Goal: Information Seeking & Learning: Learn about a topic

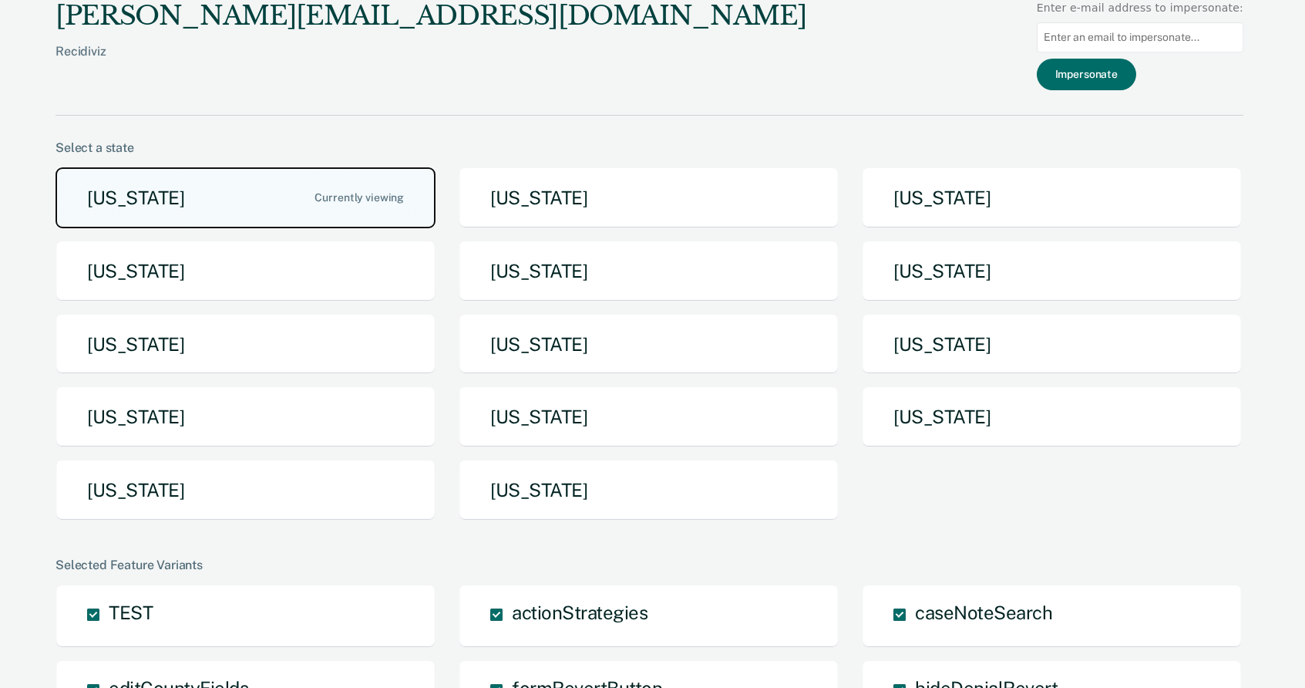
click at [170, 206] on button "[US_STATE]" at bounding box center [246, 197] width 380 height 61
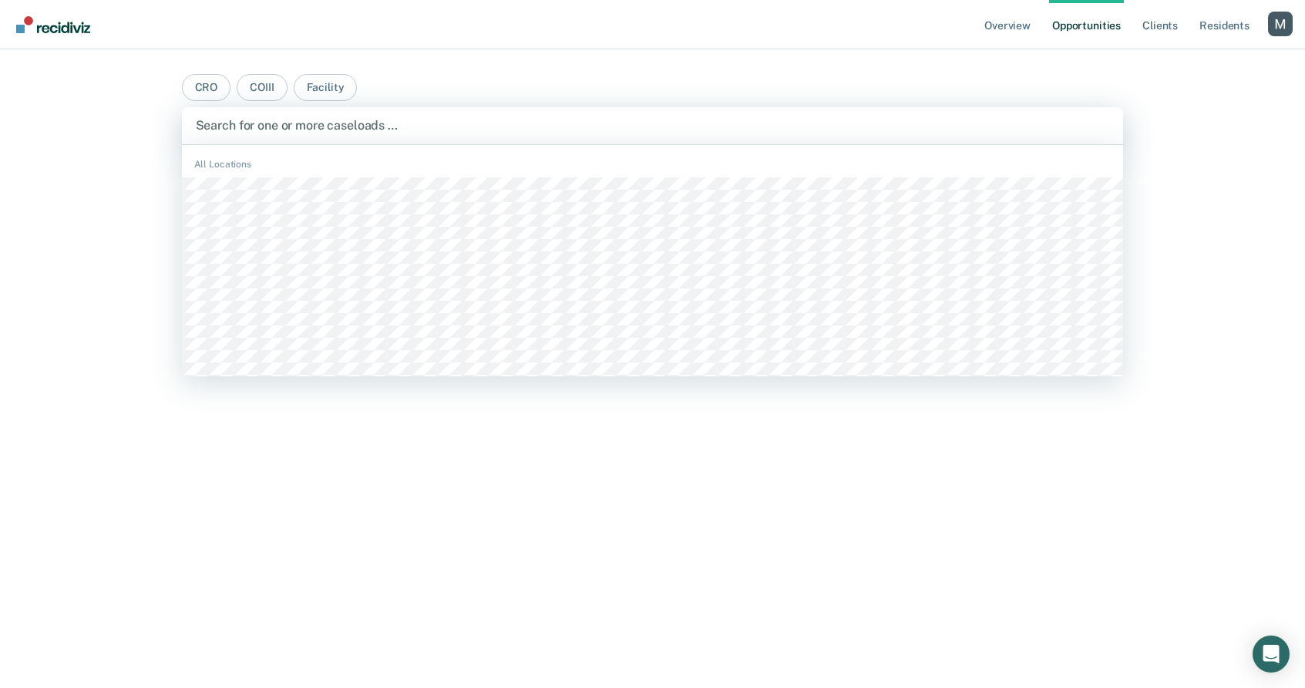
click at [406, 122] on div at bounding box center [653, 125] width 914 height 18
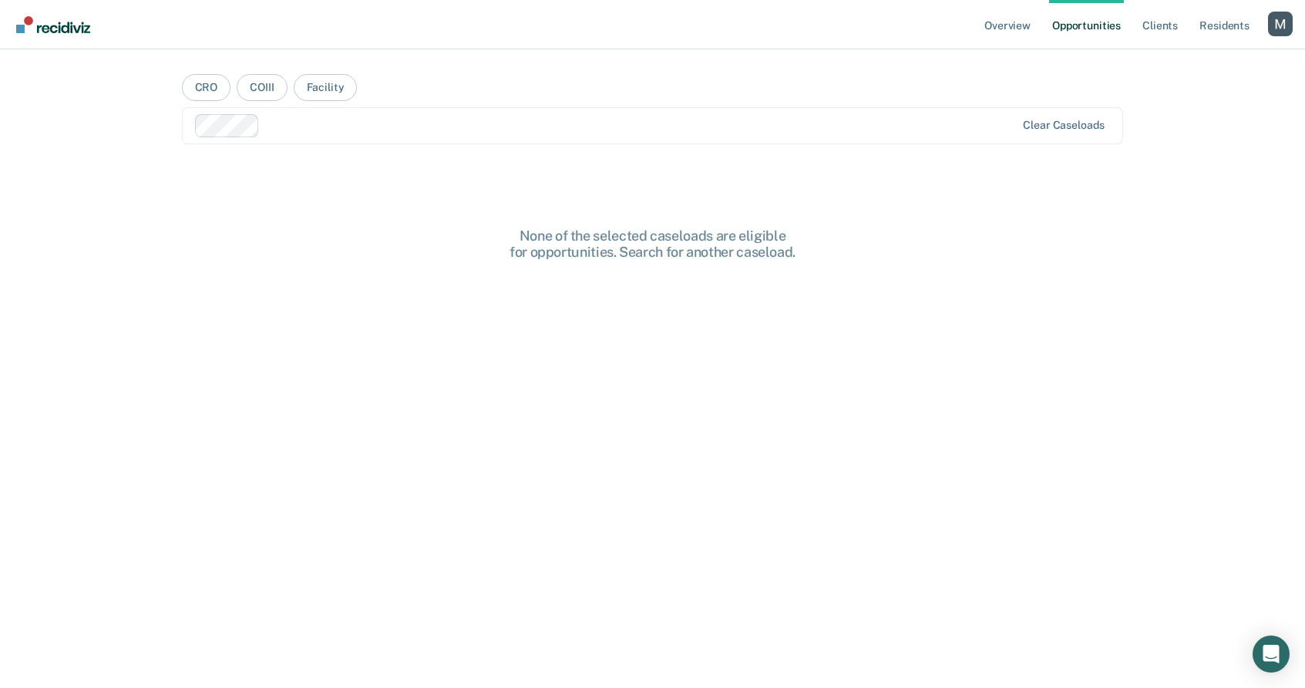
click at [420, 132] on div at bounding box center [640, 125] width 749 height 18
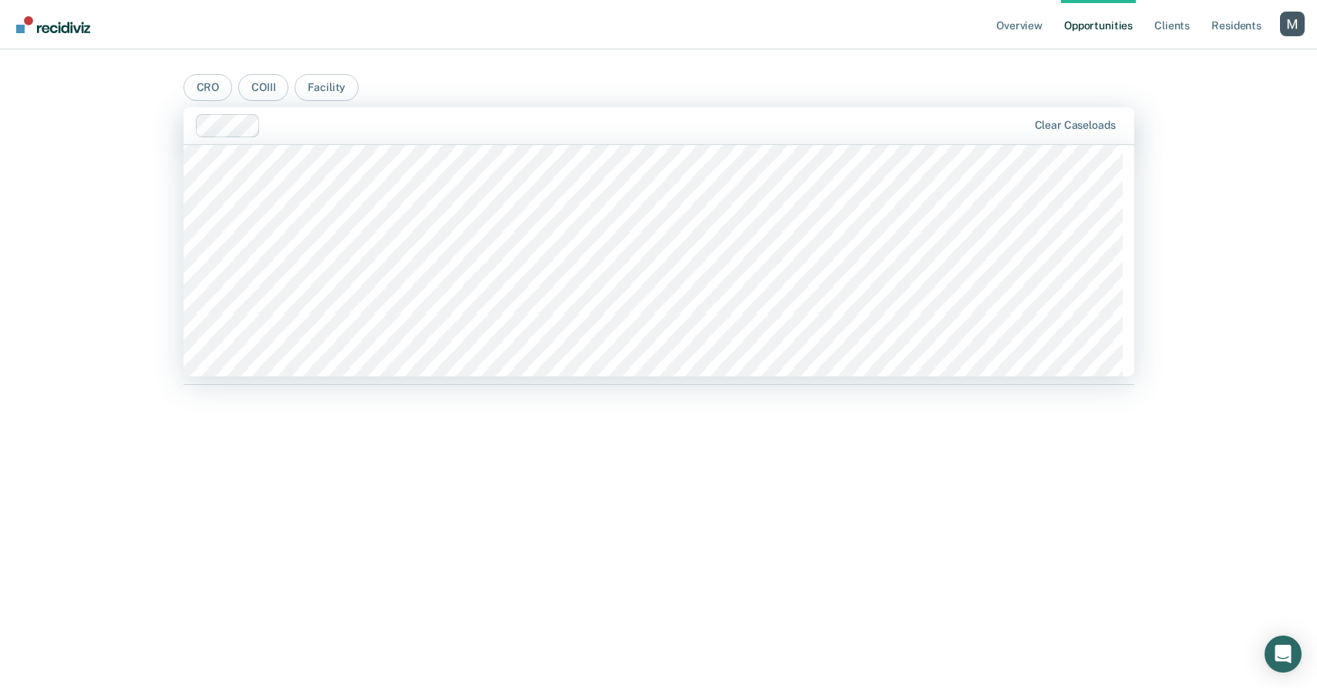
scroll to position [4957, 0]
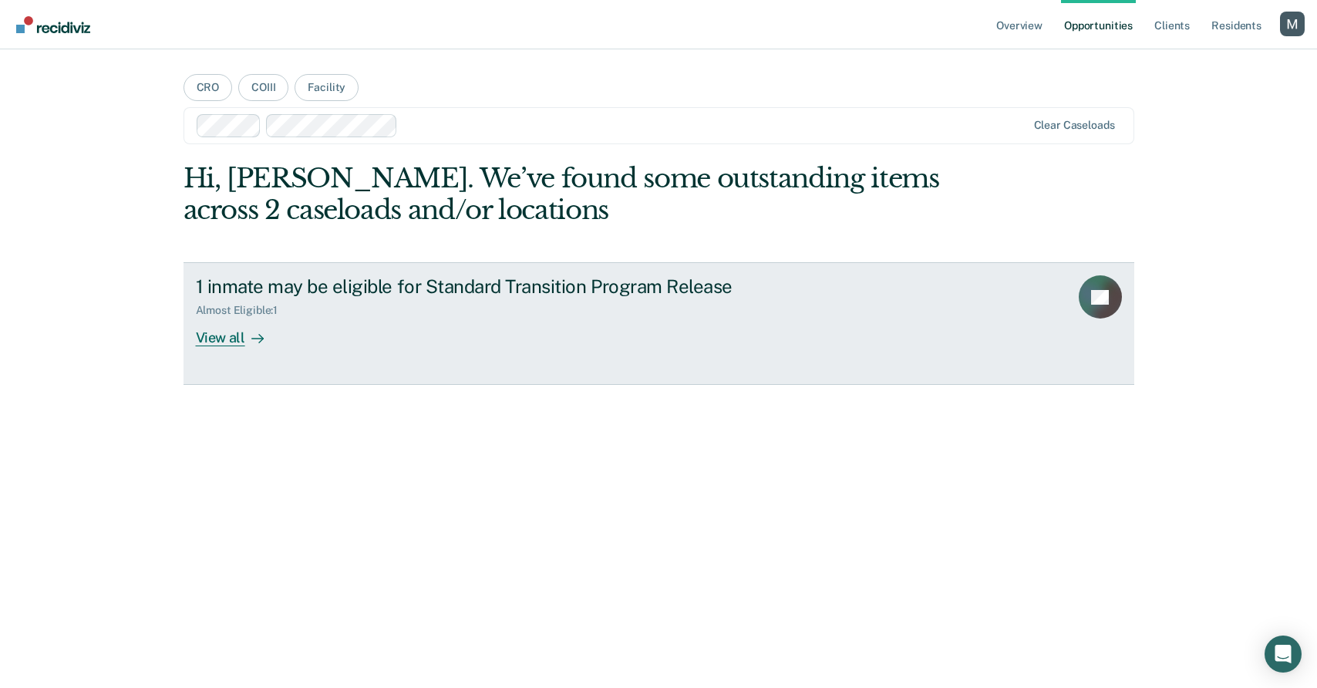
click at [429, 303] on div "Almost Eligible : 1" at bounding box center [466, 307] width 541 height 19
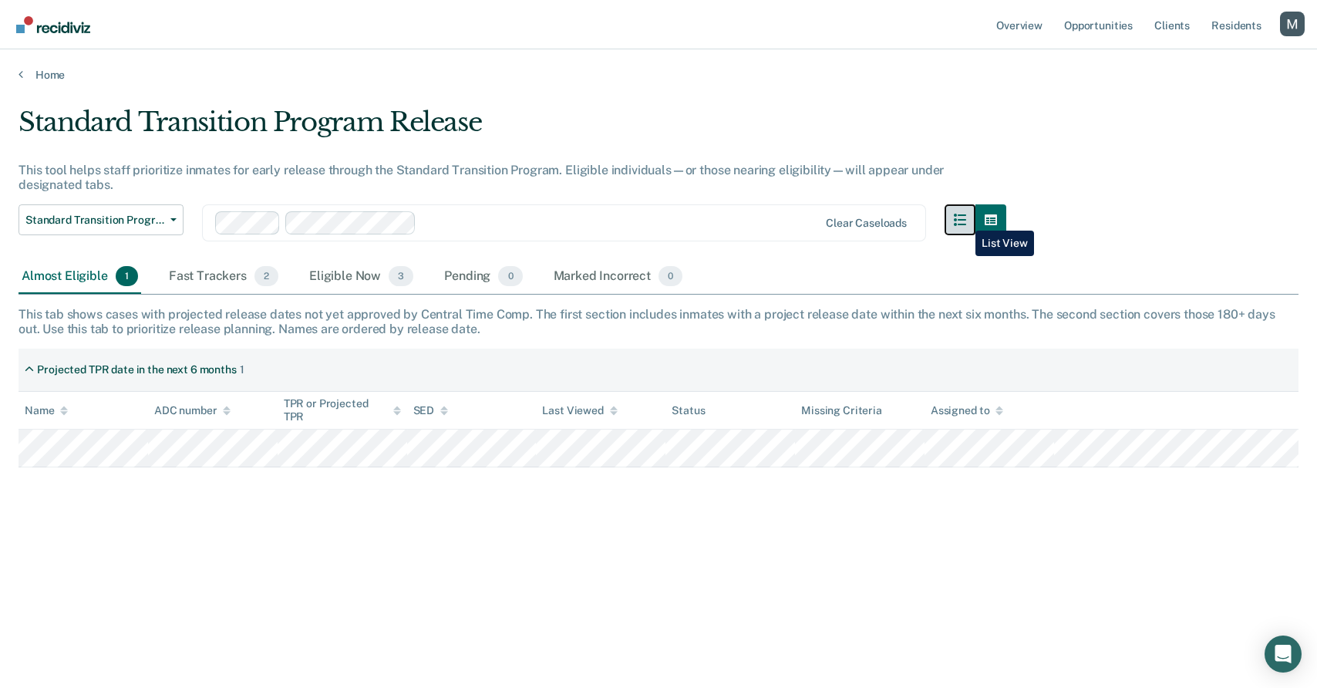
click at [964, 219] on icon "button" at bounding box center [960, 220] width 12 height 12
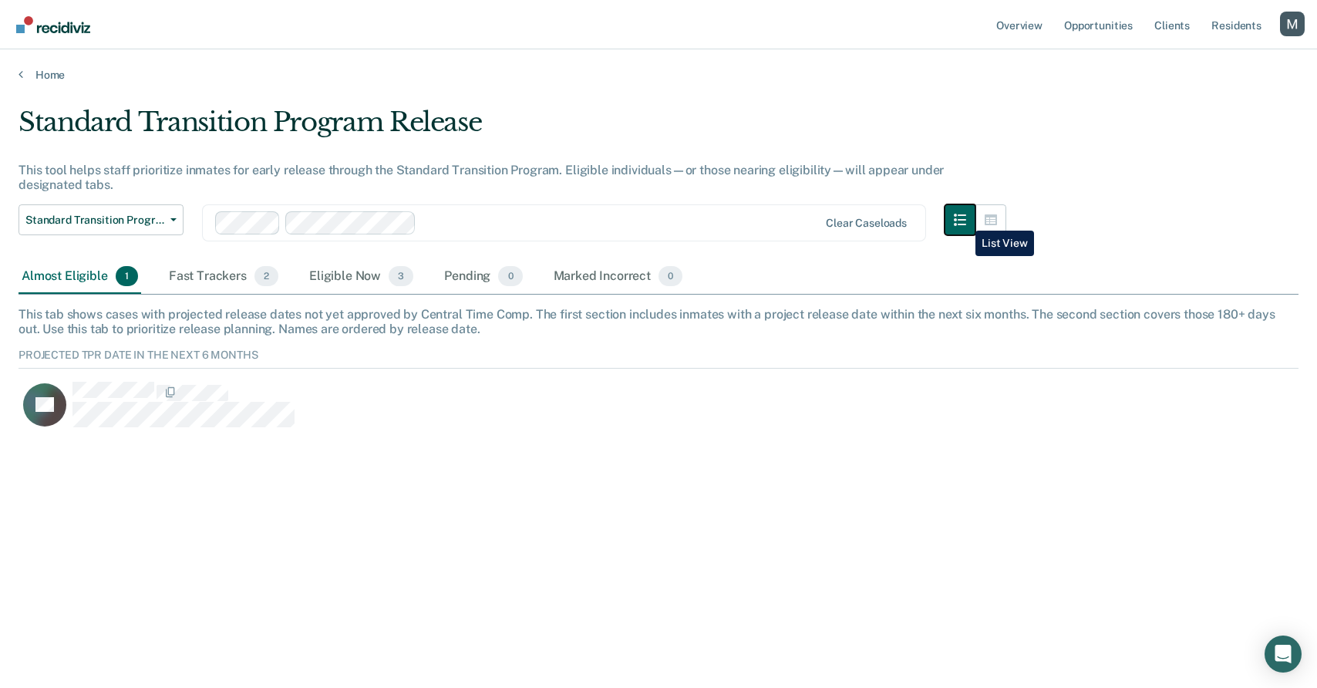
scroll to position [82, 1268]
click at [992, 217] on icon "button" at bounding box center [990, 220] width 12 height 12
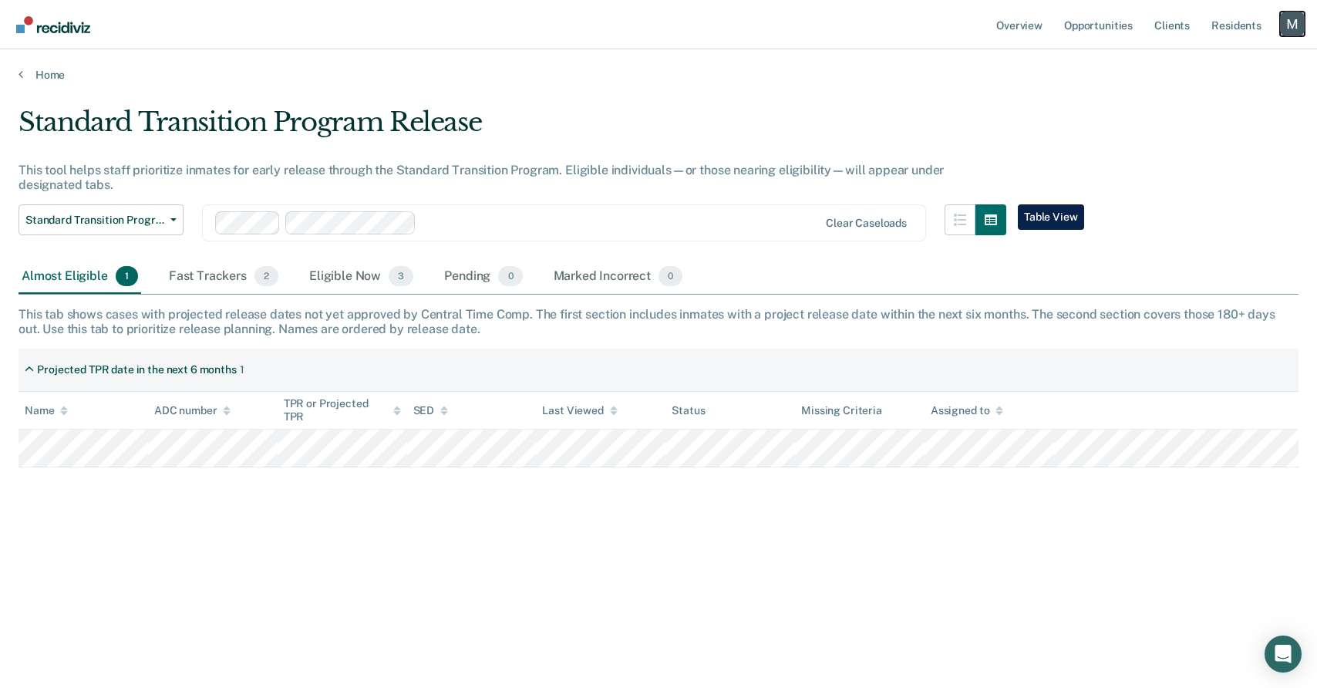
click at [1283, 34] on div "Profile dropdown button" at bounding box center [1292, 24] width 25 height 25
click at [222, 282] on div "Fast Trackers 2" at bounding box center [224, 277] width 116 height 34
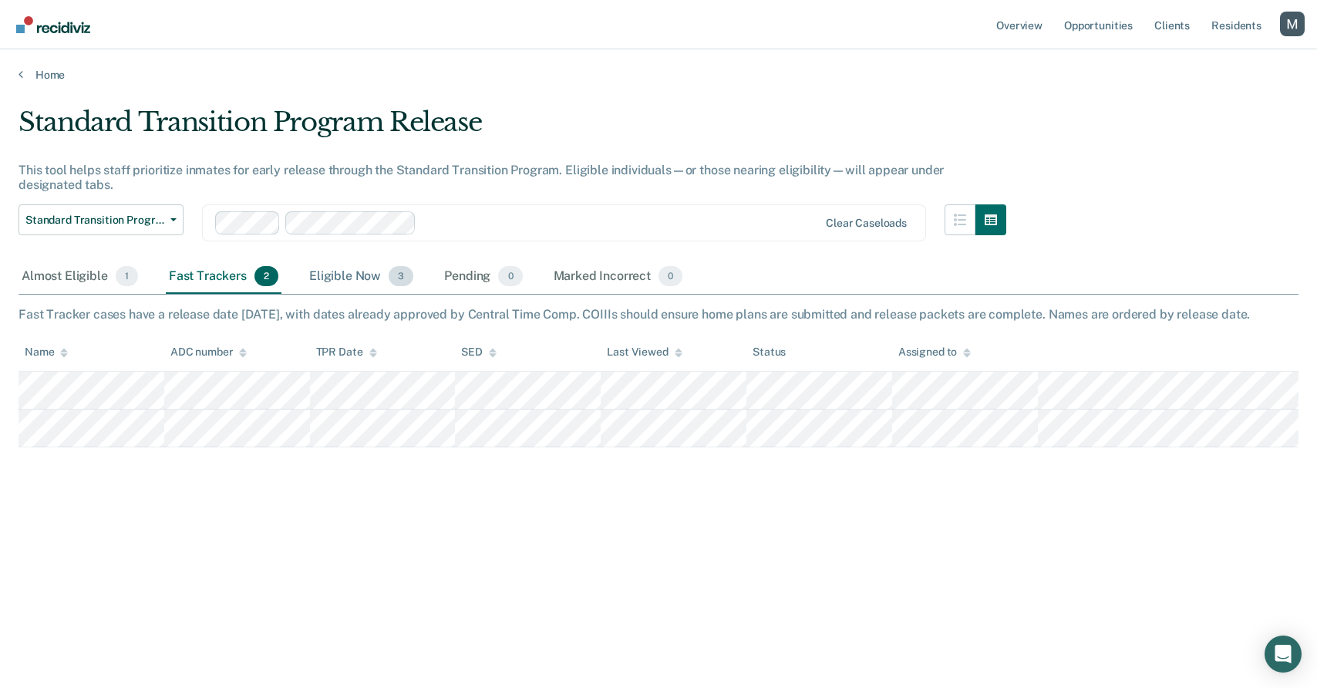
click at [324, 274] on div "Eligible Now 3" at bounding box center [361, 277] width 110 height 34
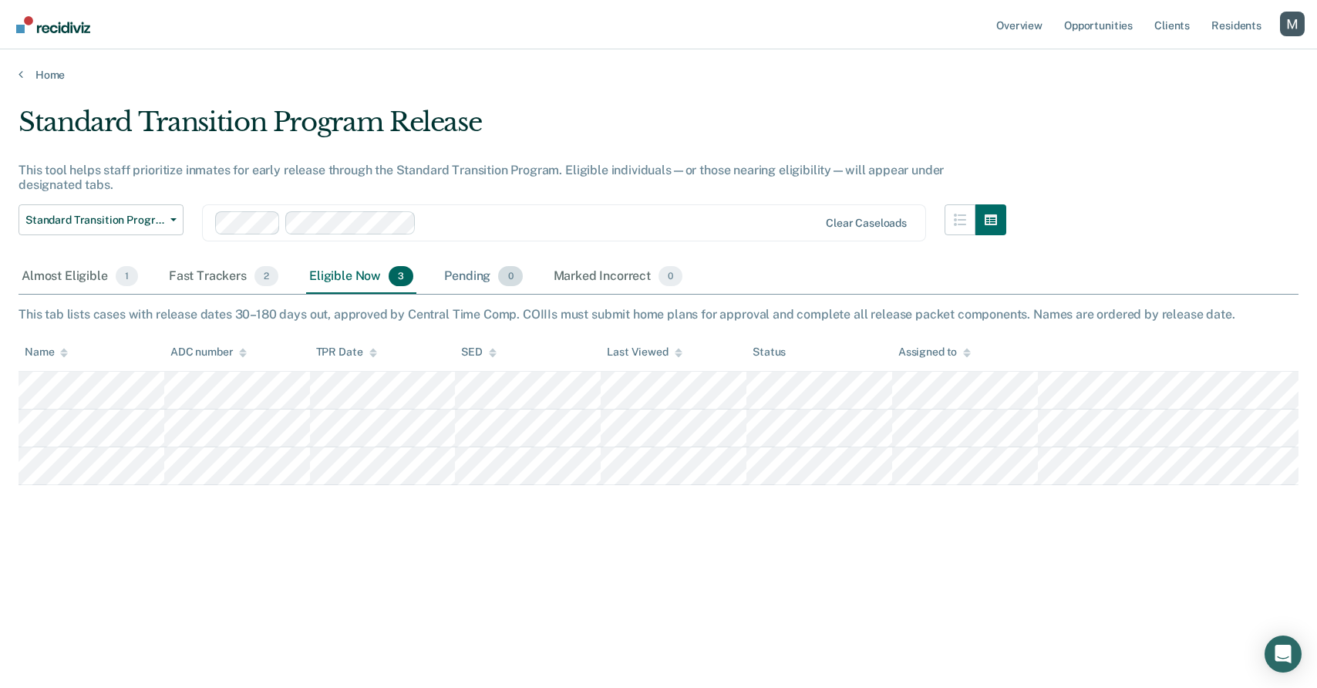
click at [477, 267] on div "Pending 0" at bounding box center [483, 277] width 84 height 34
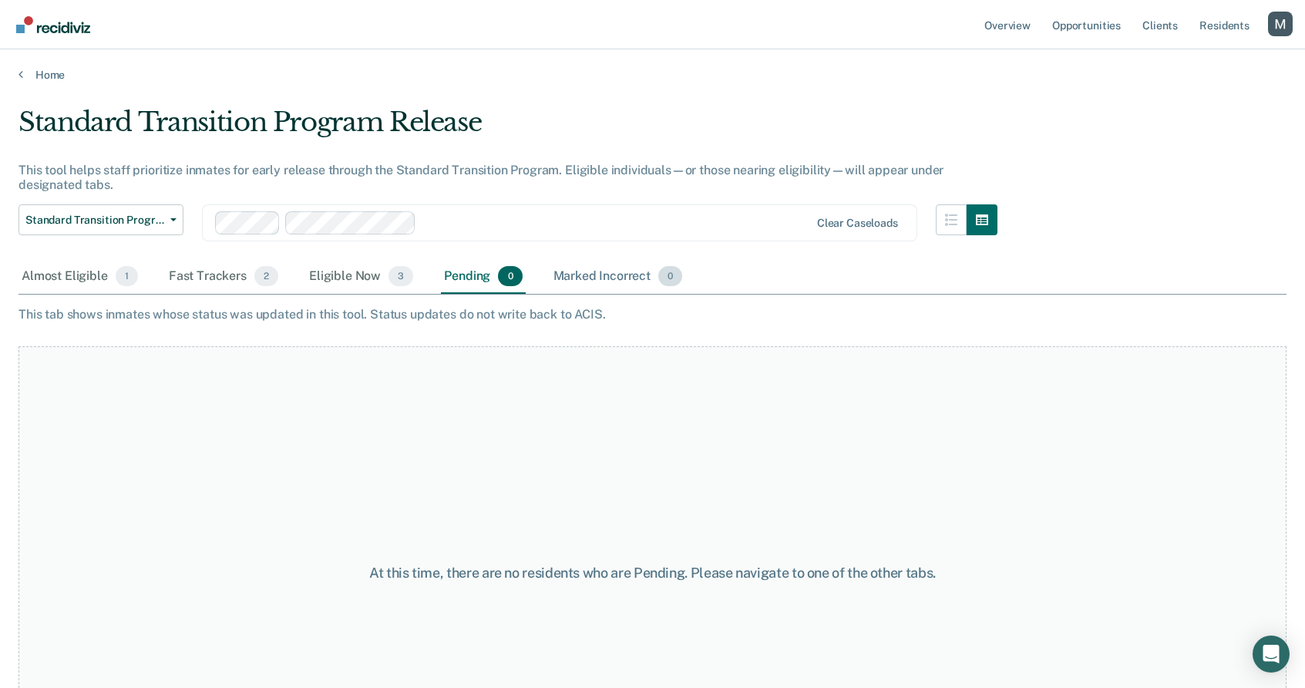
click at [571, 264] on div "Marked Incorrect 0" at bounding box center [618, 277] width 136 height 34
click at [60, 286] on div "Almost Eligible 1" at bounding box center [80, 277] width 123 height 34
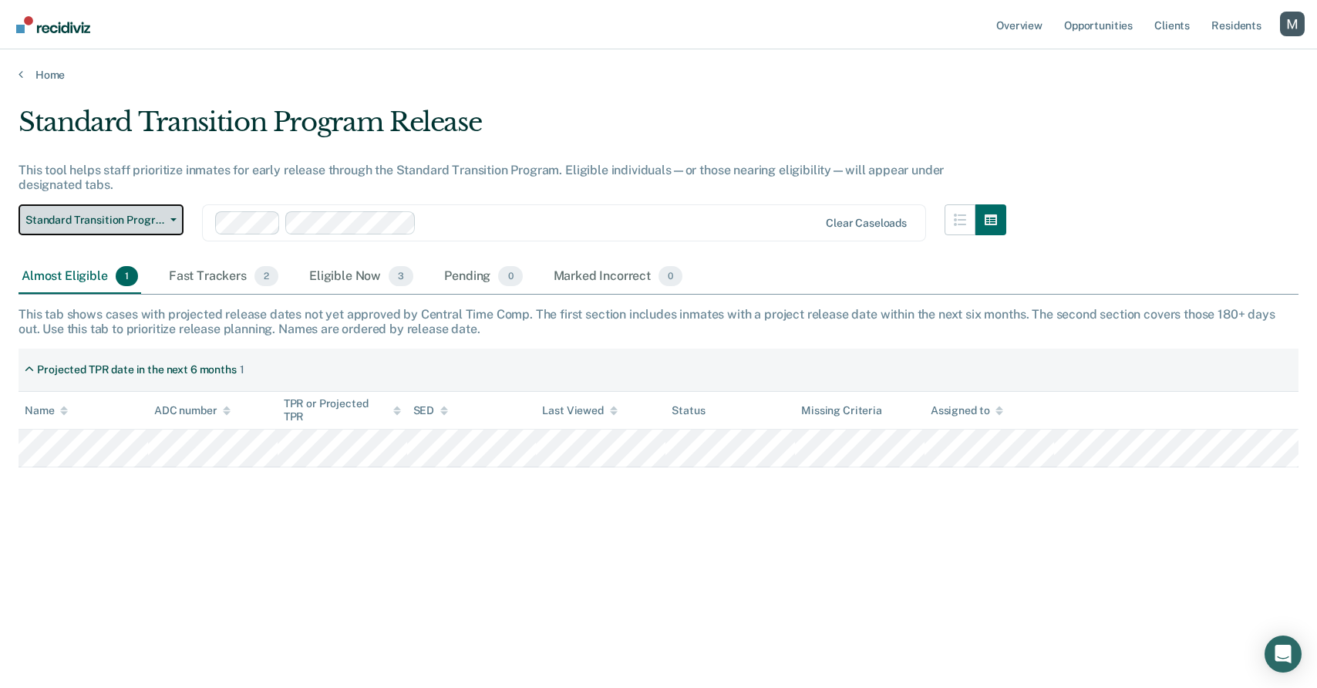
click at [125, 214] on span "Standard Transition Program Release" at bounding box center [94, 220] width 139 height 13
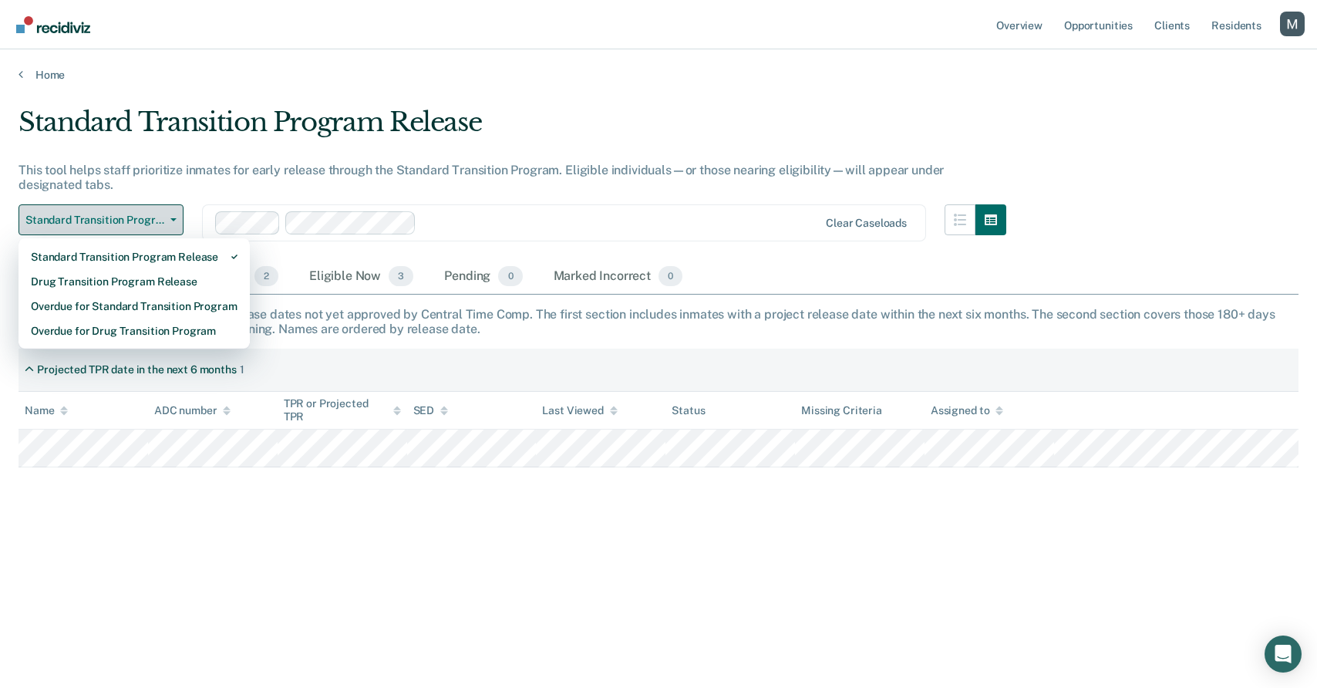
click at [125, 214] on span "Standard Transition Program Release" at bounding box center [94, 220] width 139 height 13
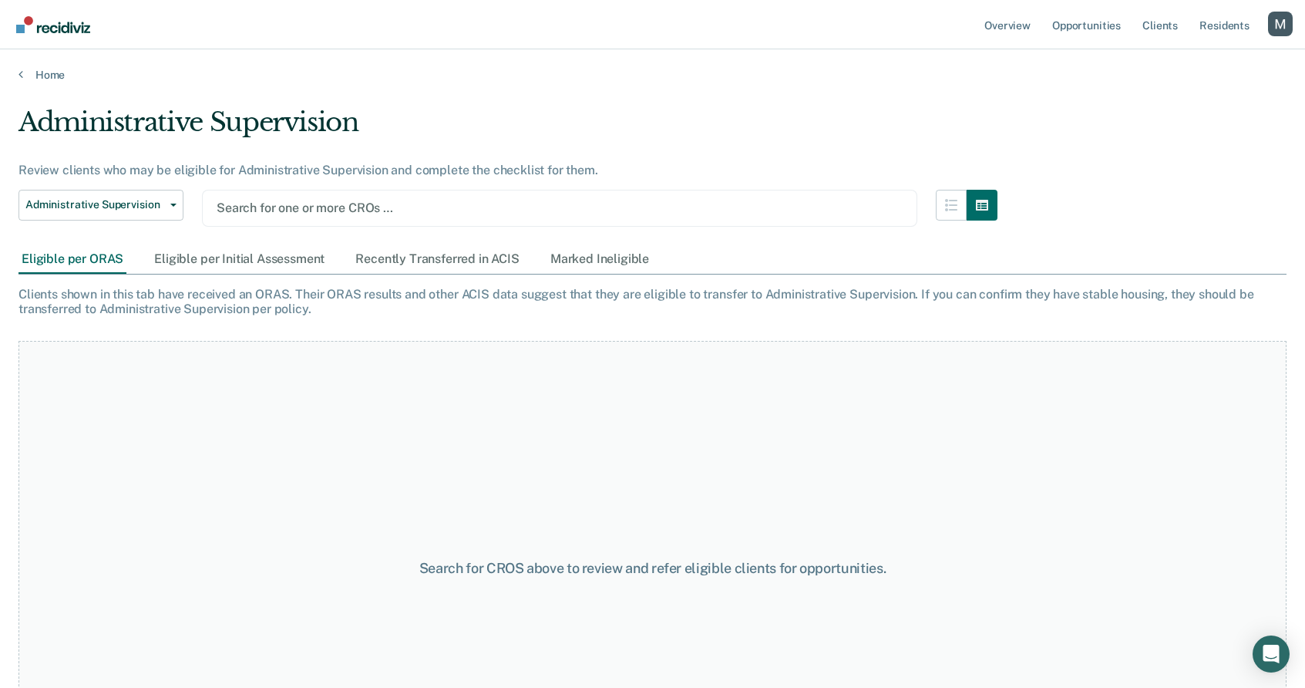
click at [267, 220] on div "Search for one or more CROs …" at bounding box center [559, 208] width 715 height 37
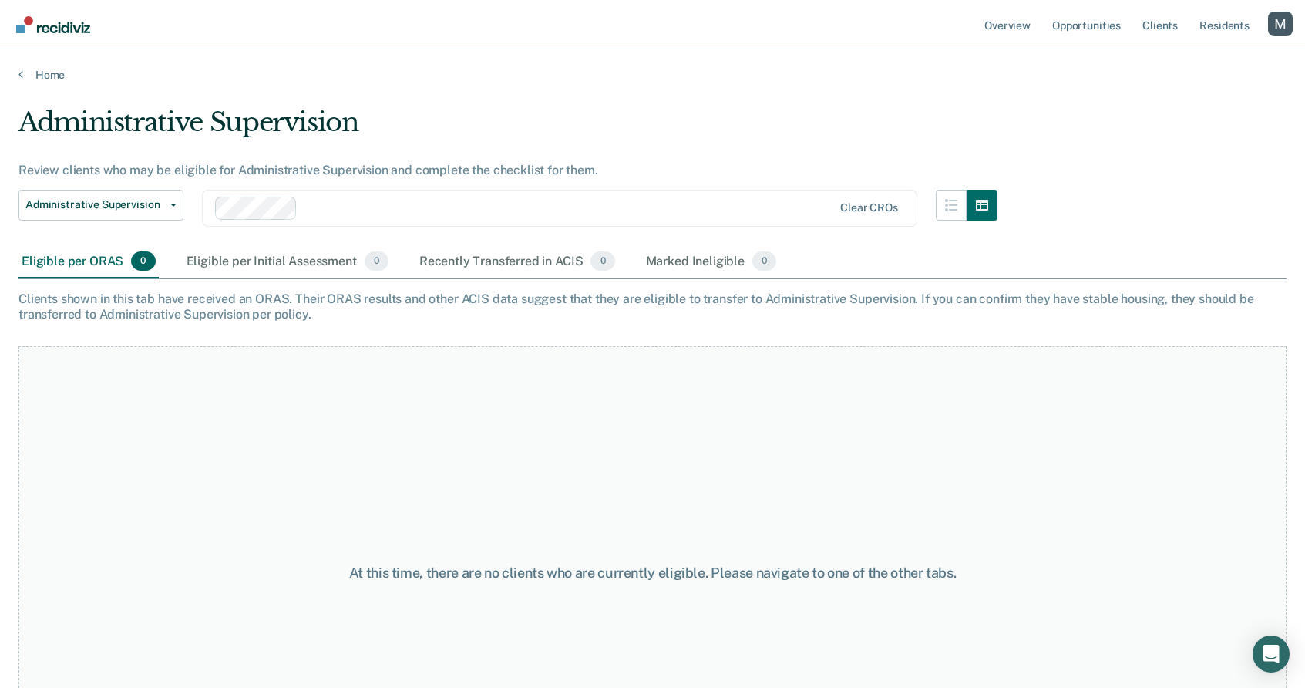
click at [440, 83] on main "Administrative Supervision Review clients who may be eligible for Administrativ…" at bounding box center [652, 382] width 1305 height 601
